Goal: Use online tool/utility: Utilize a website feature to perform a specific function

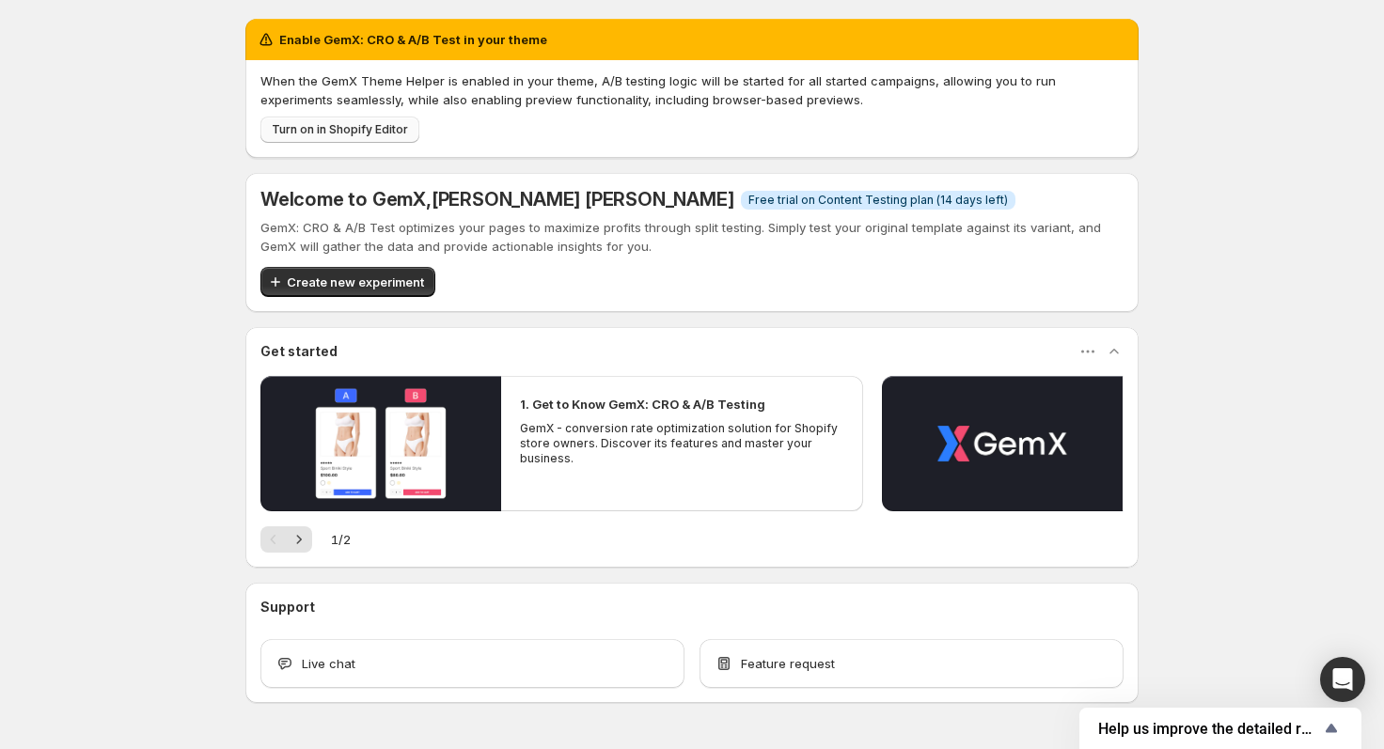
click at [330, 127] on span "Turn on in Shopify Editor" at bounding box center [340, 129] width 136 height 15
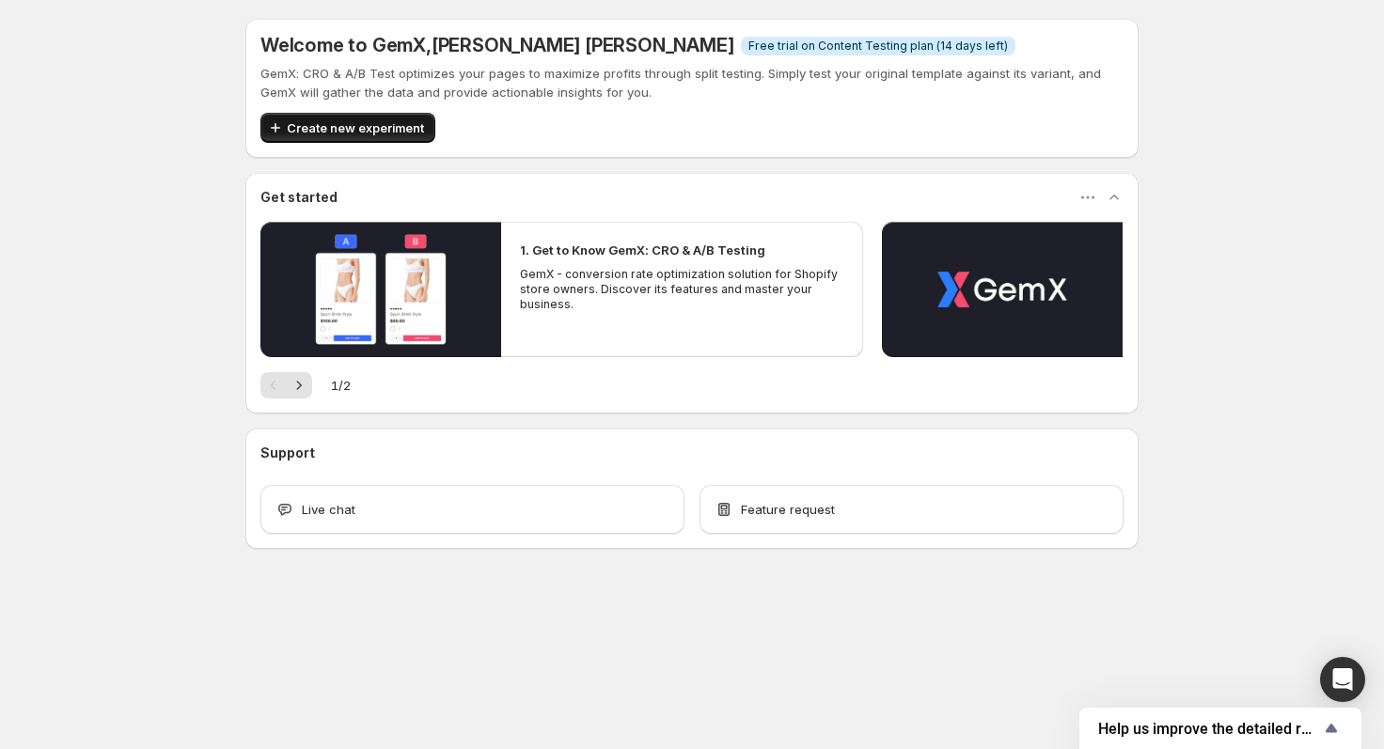
click at [361, 122] on span "Create new experiment" at bounding box center [355, 127] width 137 height 19
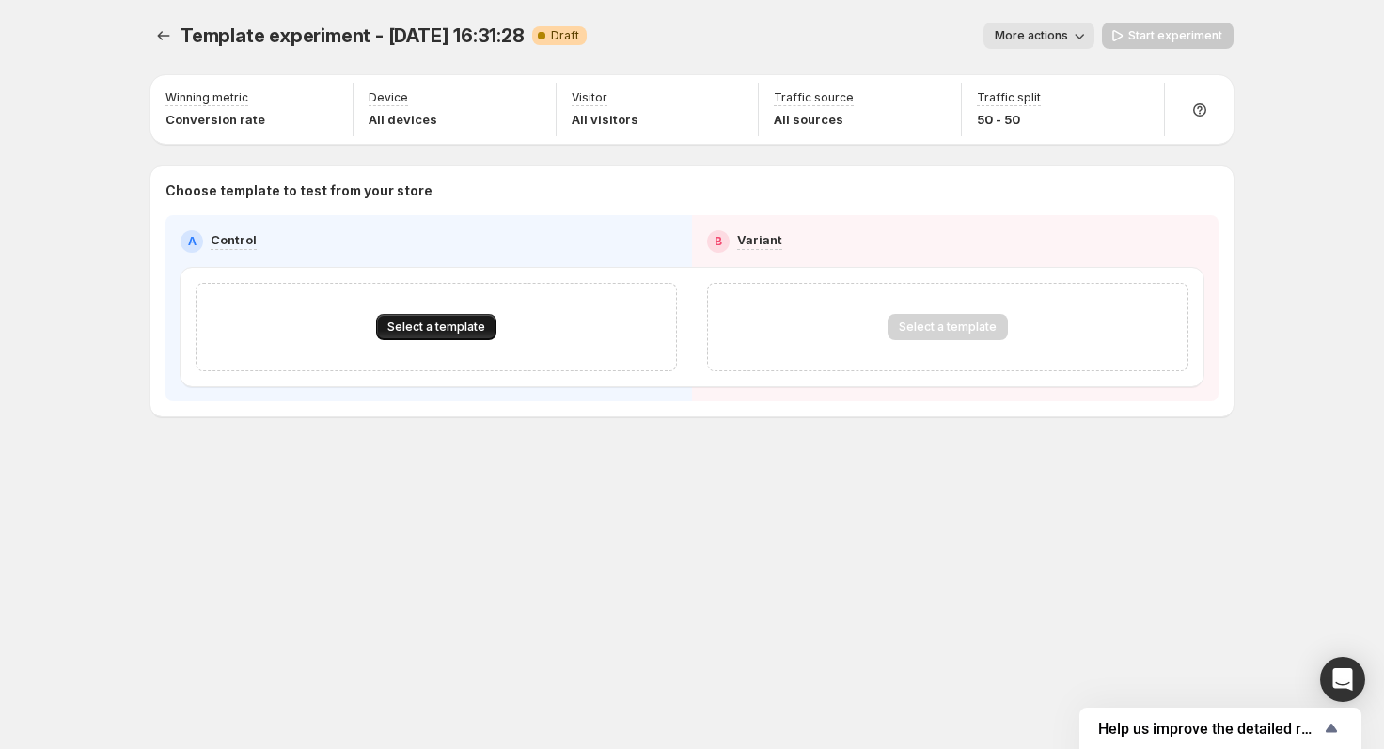
click at [437, 326] on span "Select a template" at bounding box center [436, 327] width 98 height 15
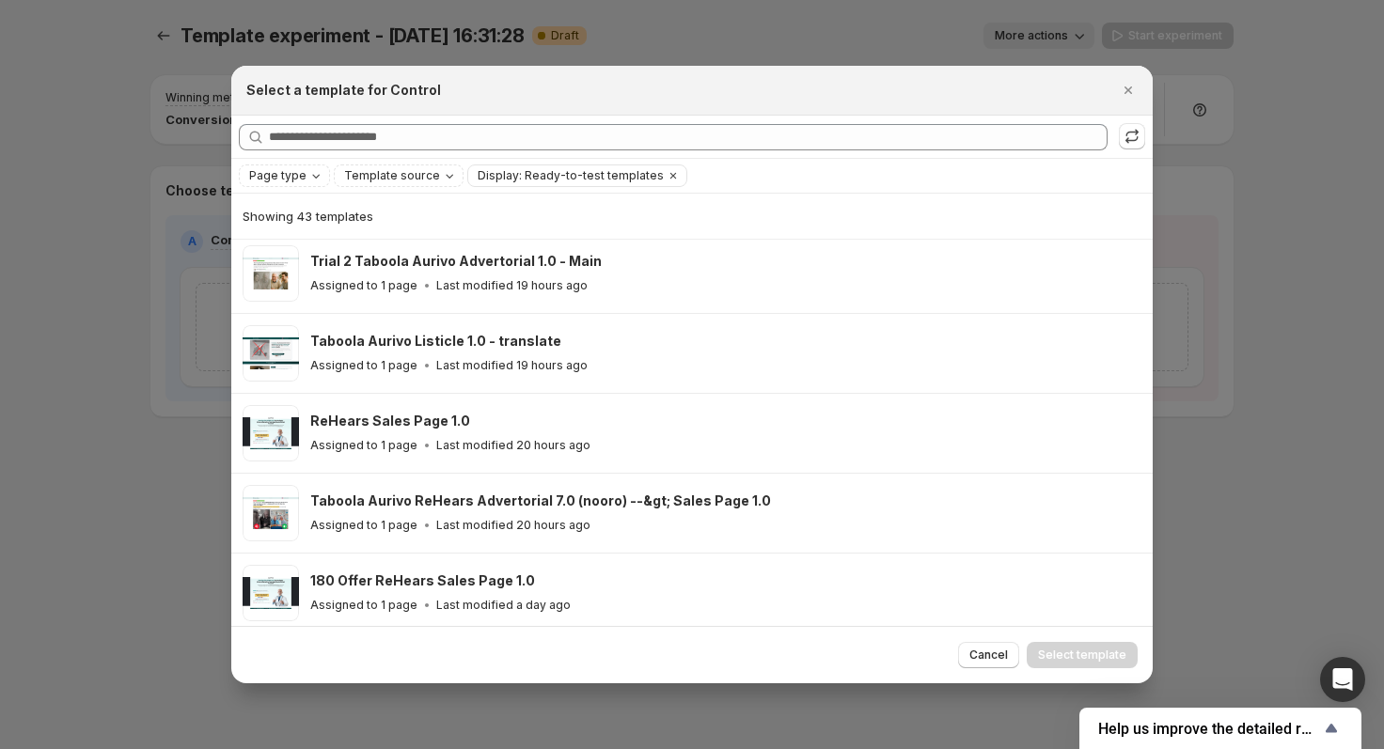
scroll to position [342, 0]
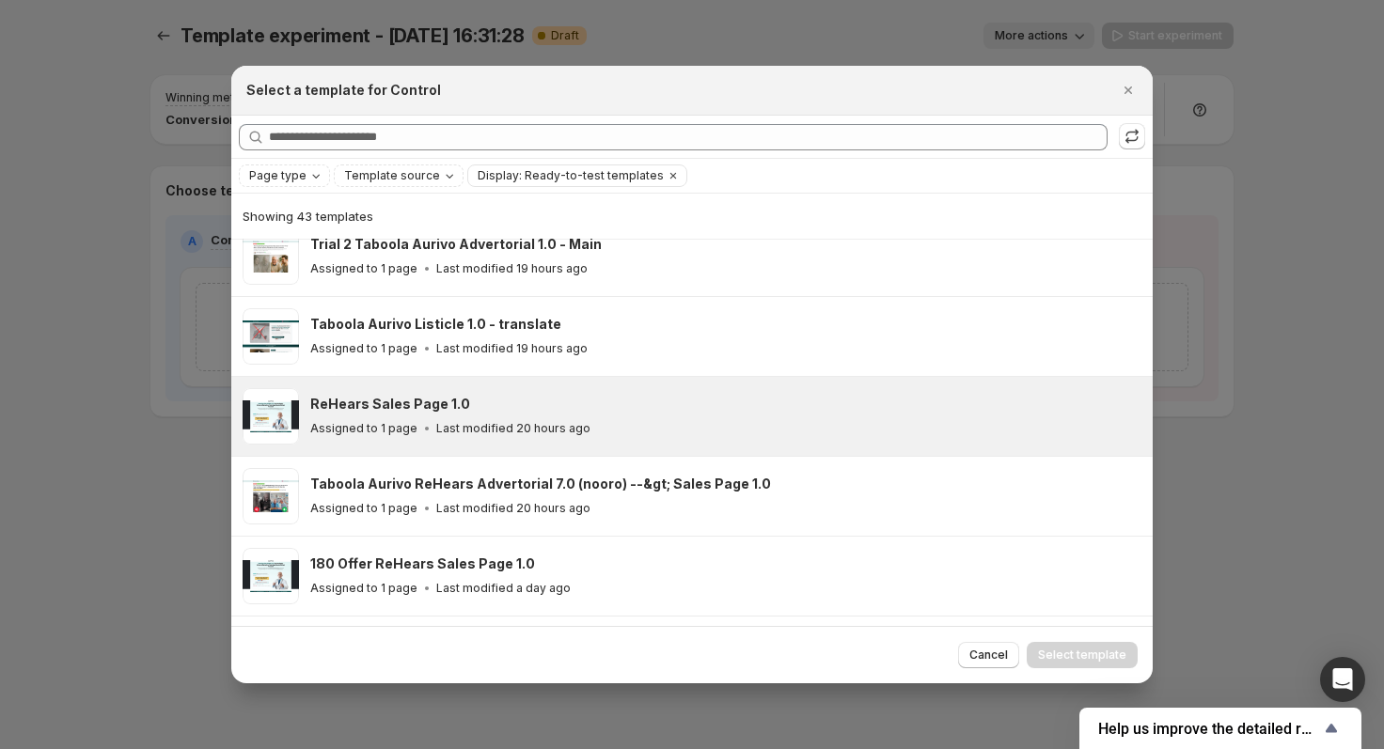
click at [542, 421] on p "Last modified 20 hours ago" at bounding box center [513, 428] width 154 height 15
click at [1060, 651] on span "Select template" at bounding box center [1082, 655] width 88 height 15
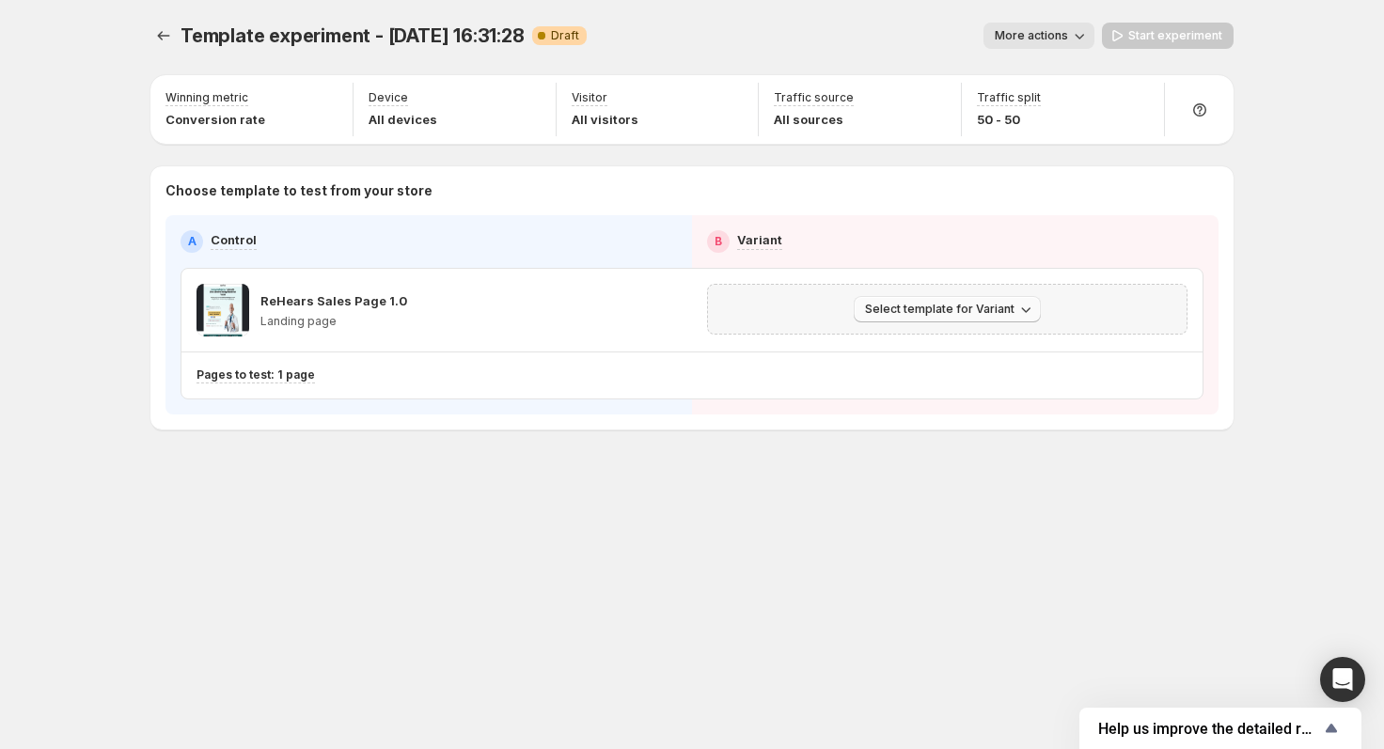
click at [922, 305] on span "Select template for Variant" at bounding box center [939, 309] width 149 height 15
click at [915, 342] on span "Select an existing template" at bounding box center [933, 348] width 159 height 15
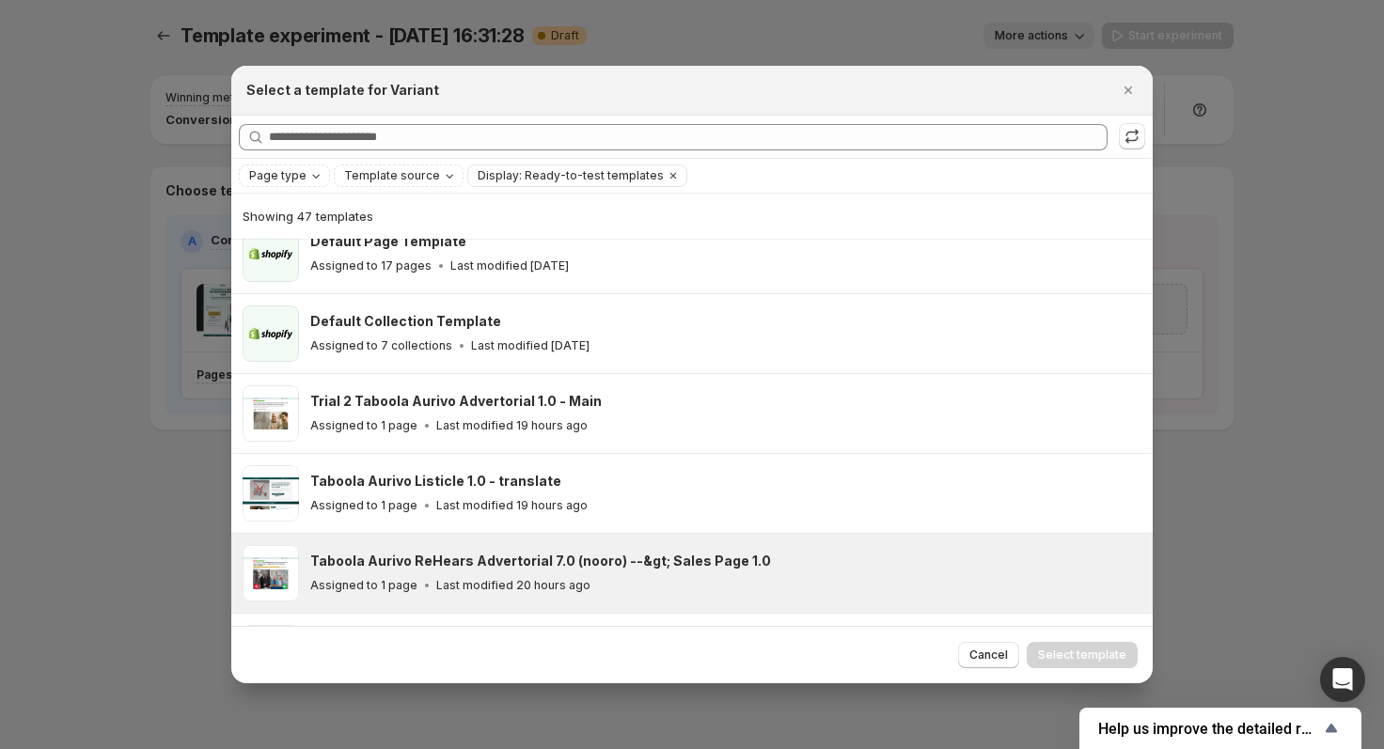
scroll to position [0, 0]
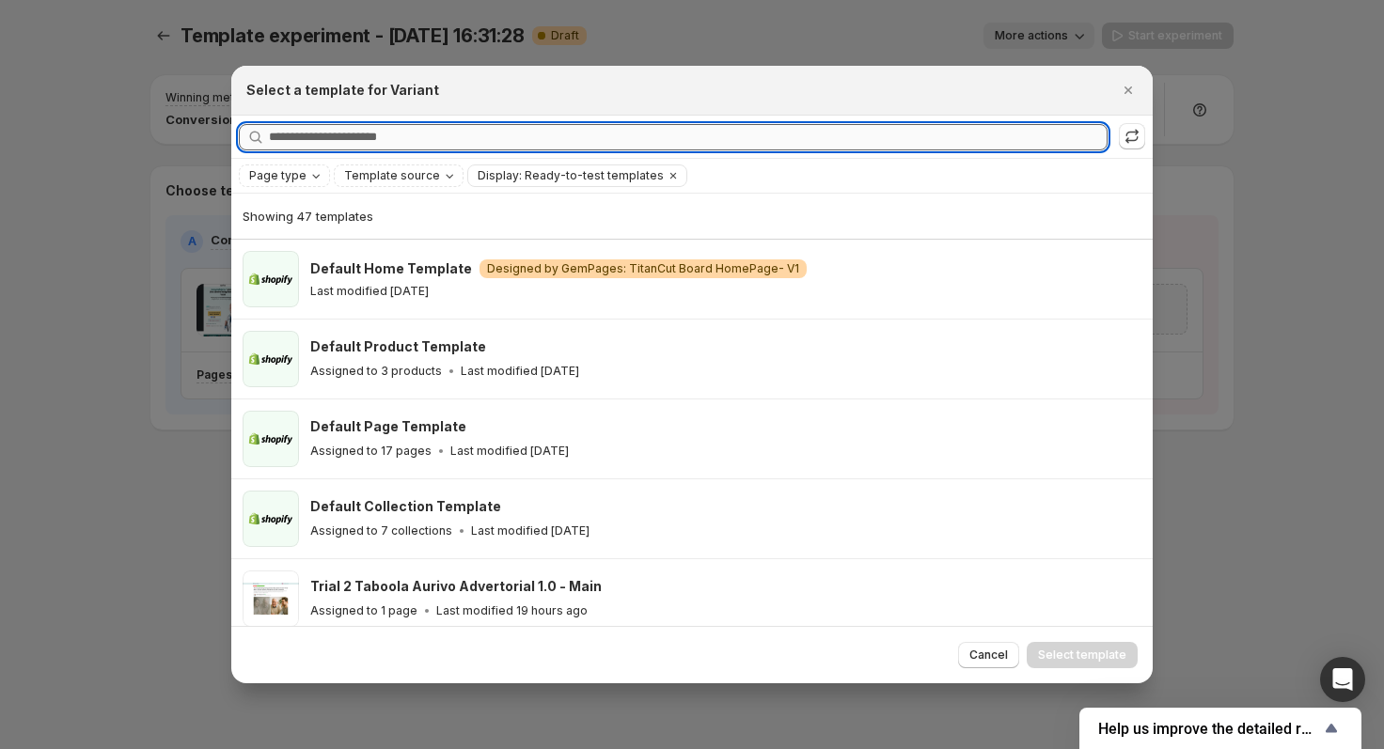
click at [556, 141] on input "Searching all templates" at bounding box center [688, 137] width 838 height 26
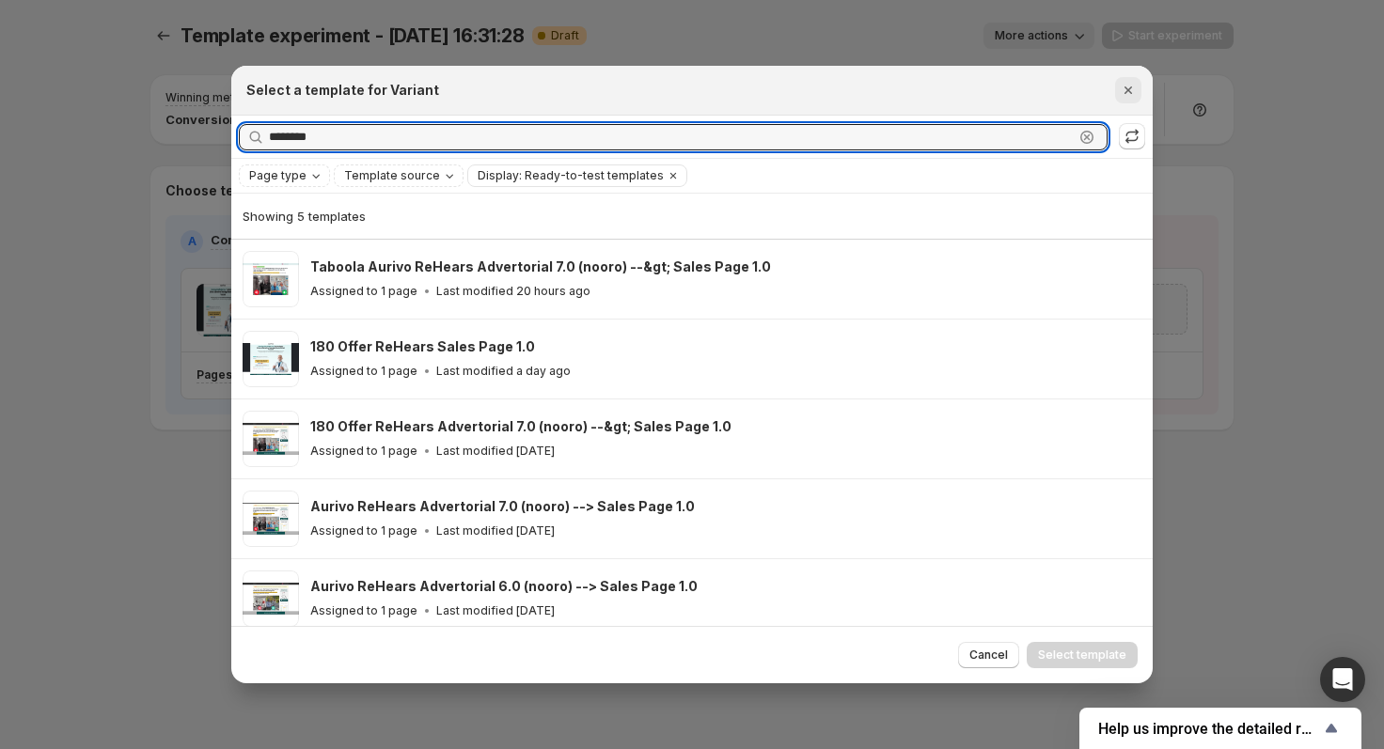
type input "********"
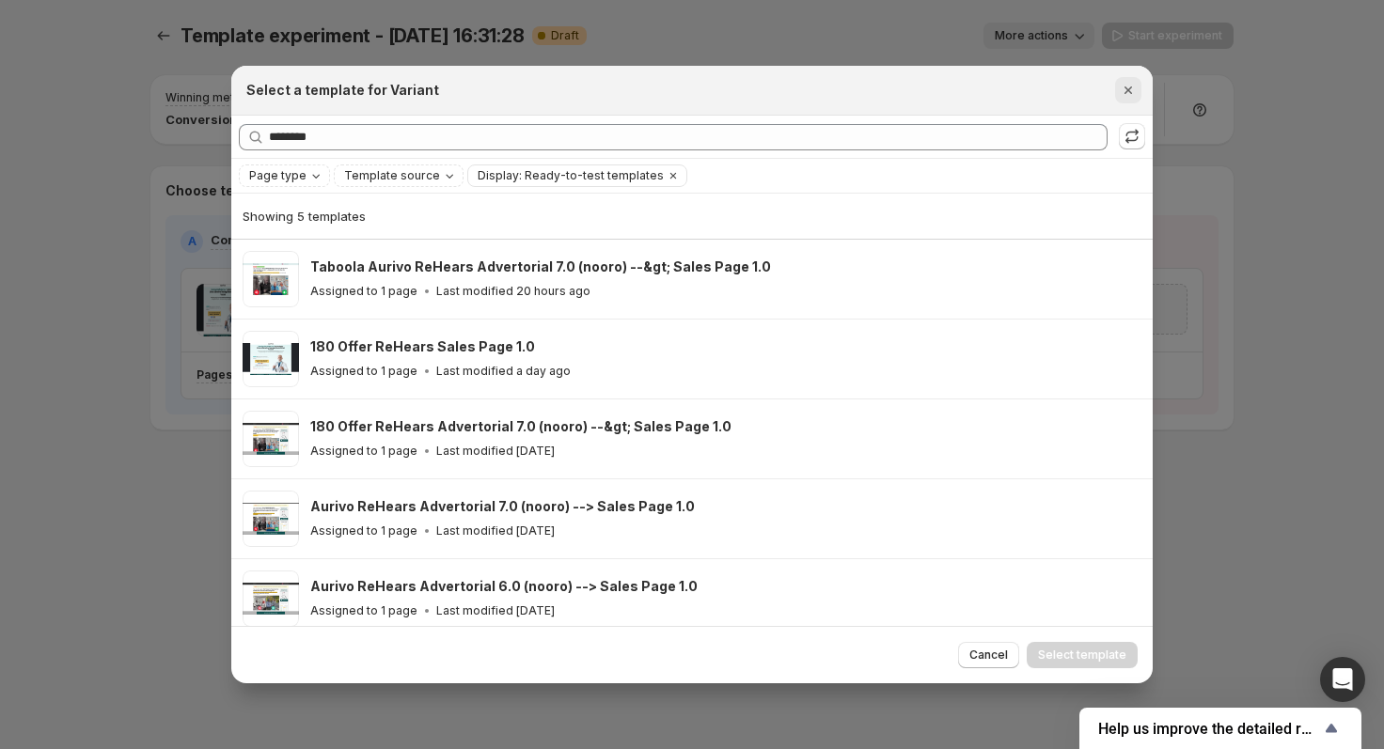
click at [1133, 96] on icon "Close" at bounding box center [1127, 90] width 19 height 19
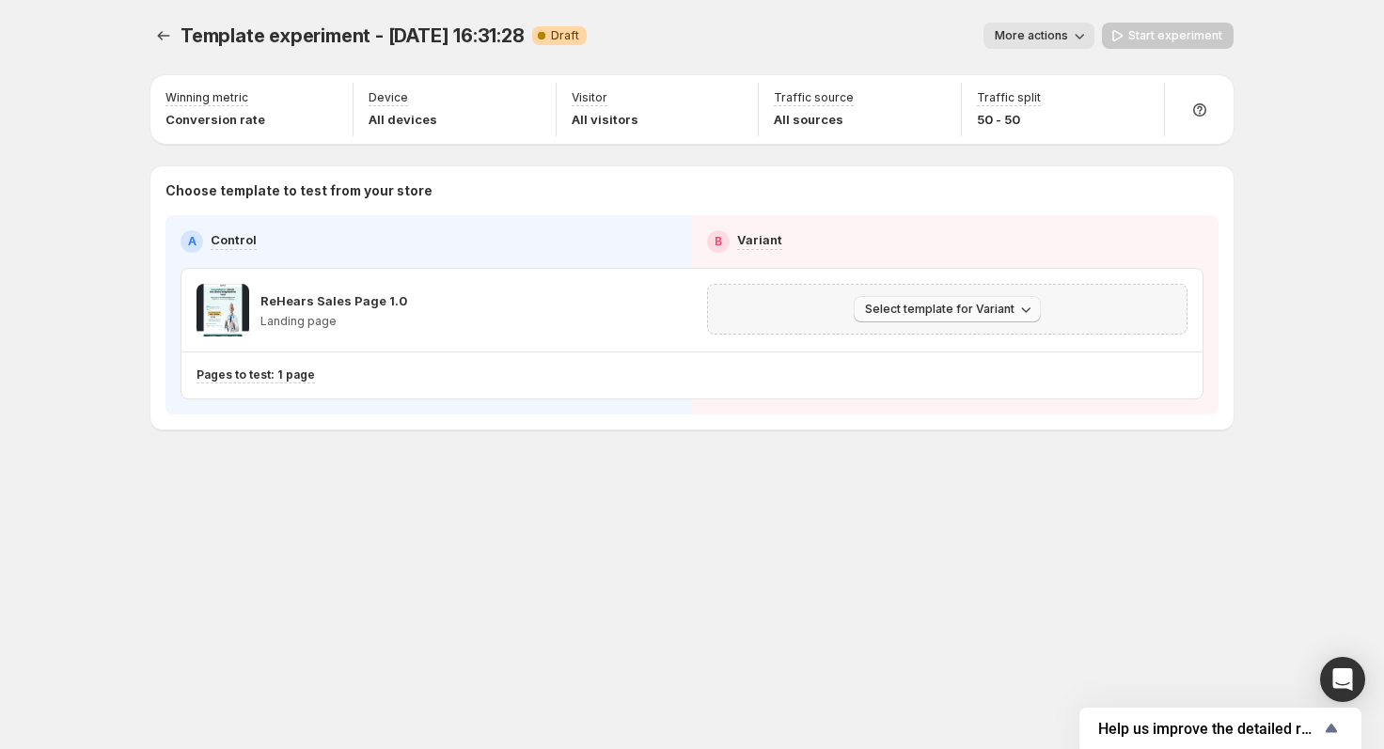
click at [900, 312] on span "Select template for Variant" at bounding box center [939, 309] width 149 height 15
click at [883, 334] on button "Select an existing template" at bounding box center [950, 348] width 203 height 30
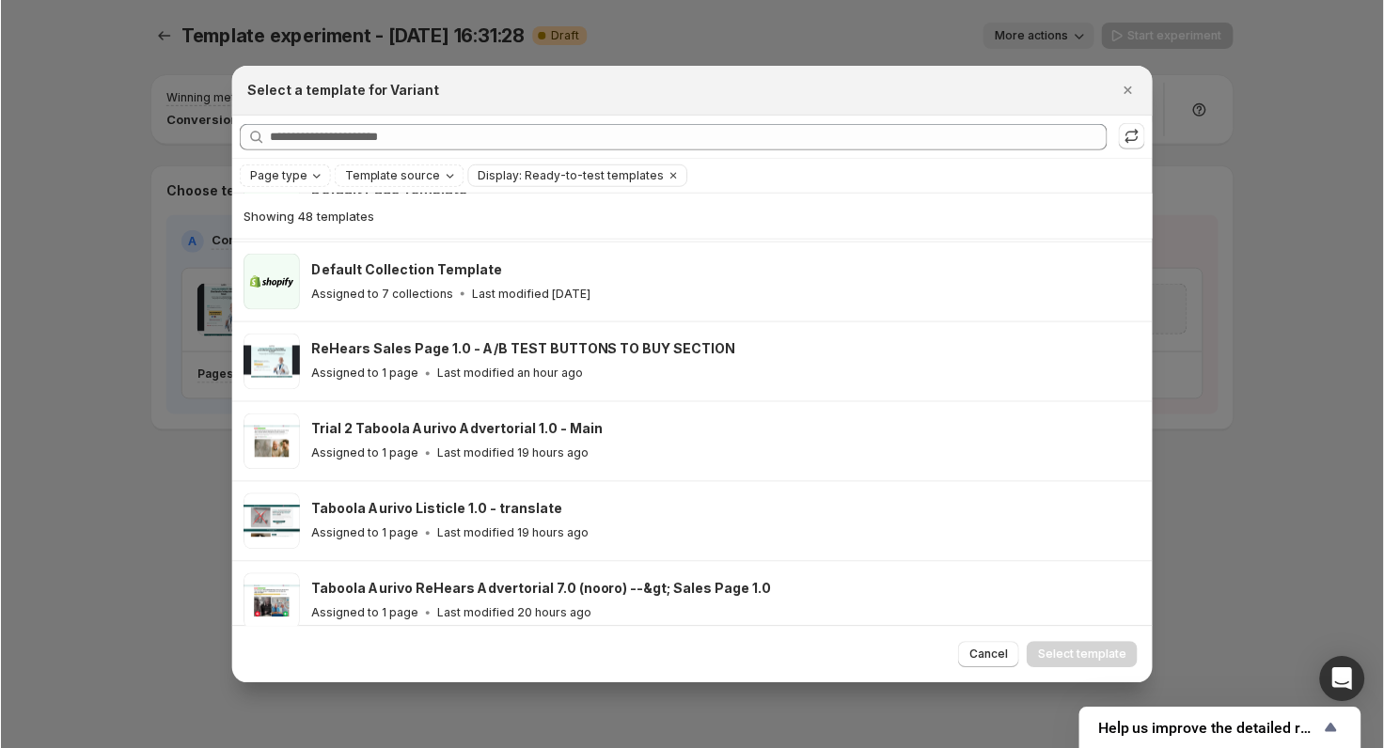
scroll to position [239, 0]
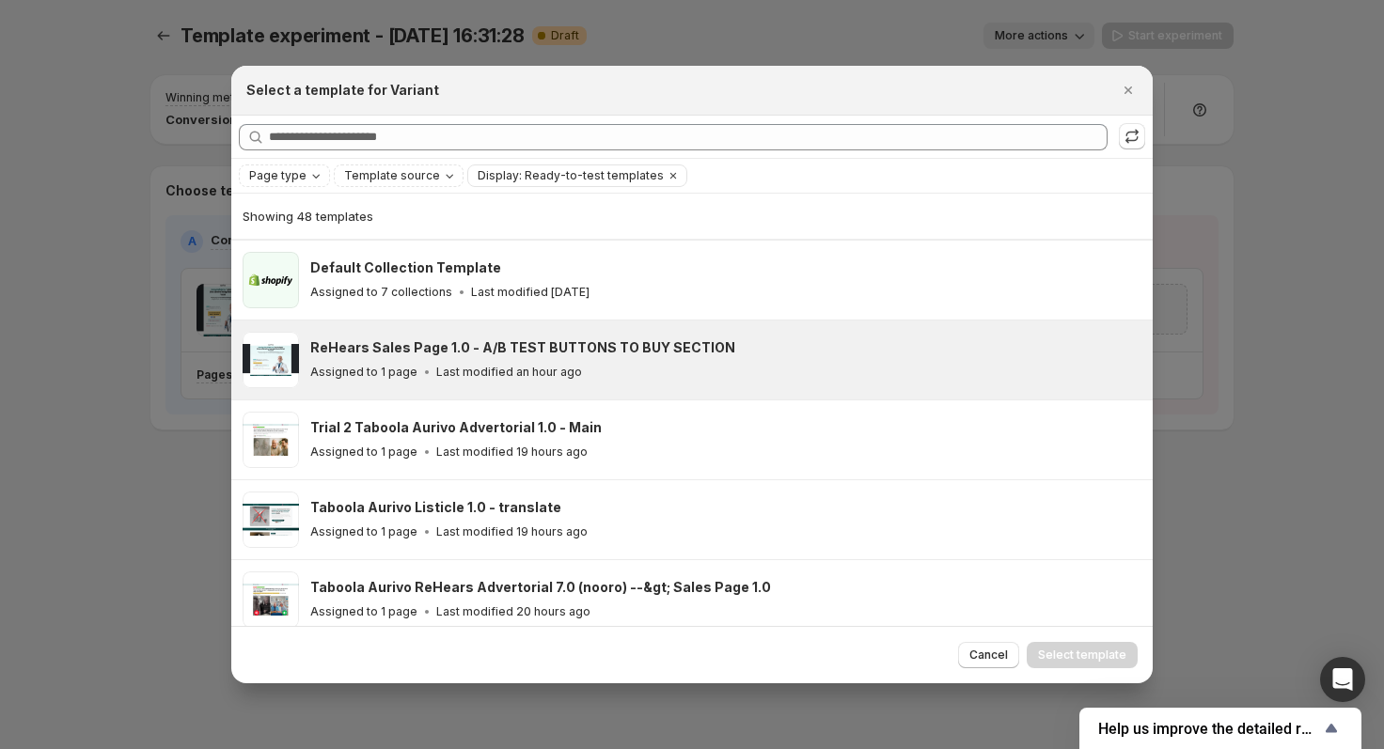
click at [571, 373] on div "Assigned to 1 page Last modified an hour ago" at bounding box center [722, 372] width 825 height 19
click at [1086, 650] on span "Select template" at bounding box center [1082, 655] width 88 height 15
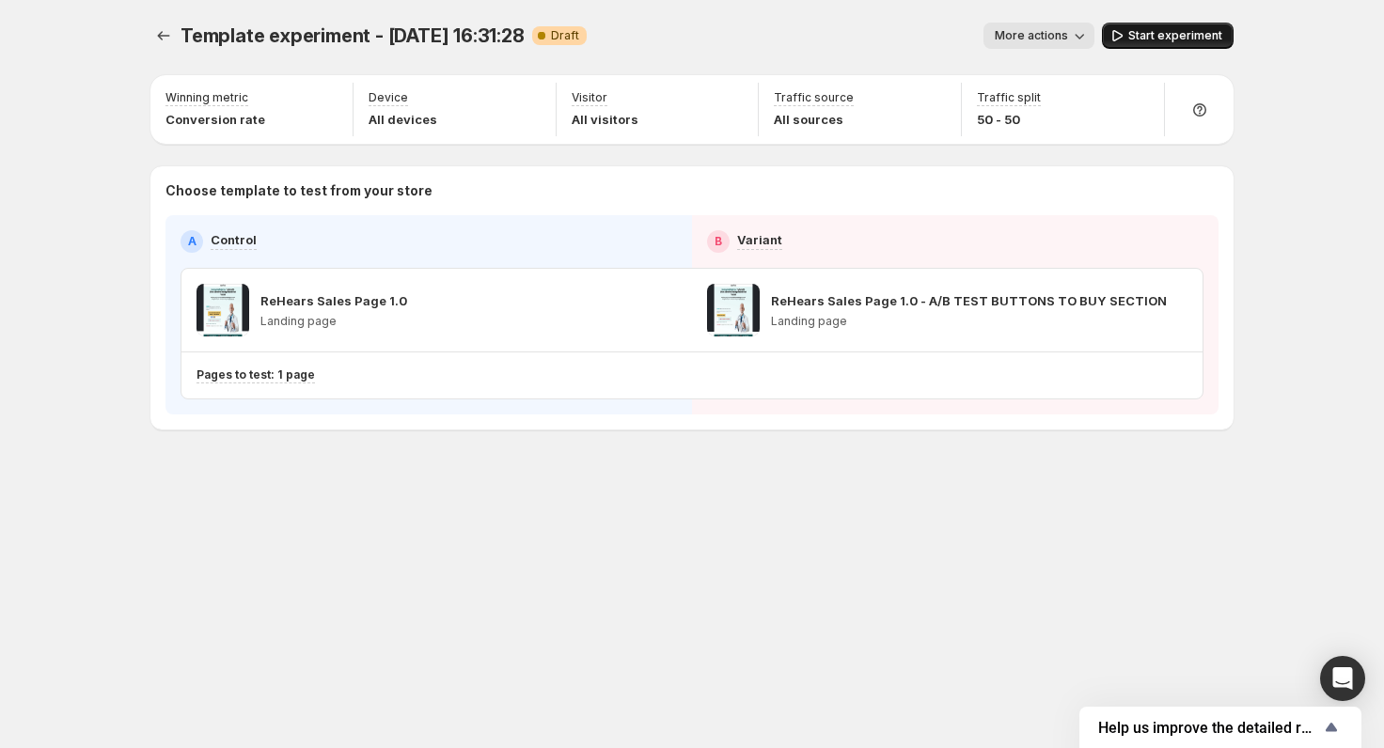
click at [1170, 37] on span "Start experiment" at bounding box center [1175, 35] width 94 height 15
